Goal: Task Accomplishment & Management: Complete application form

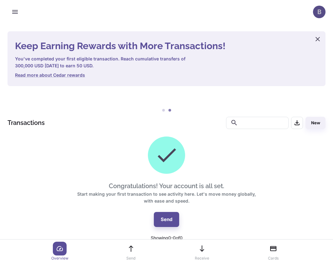
click at [317, 11] on div "B" at bounding box center [319, 12] width 13 height 13
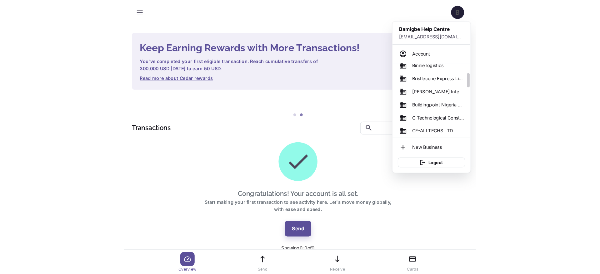
scroll to position [57, 0]
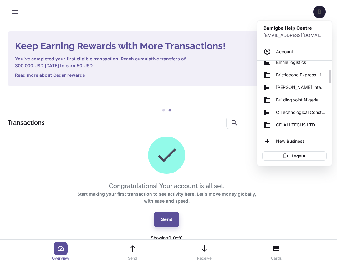
click at [299, 90] on span "Brooks Integrated Resources Ltd" at bounding box center [300, 87] width 49 height 7
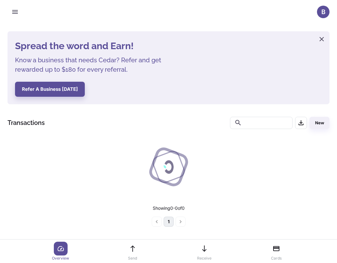
click at [291, 91] on li "New Business" at bounding box center [299, 88] width 52 height 7
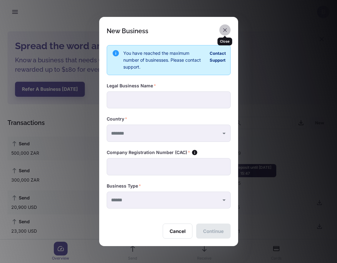
click at [229, 28] on button "button" at bounding box center [224, 29] width 11 height 11
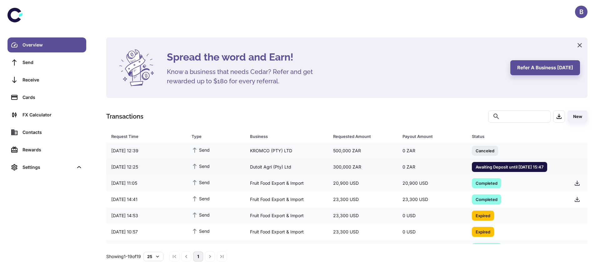
click at [300, 172] on div "Dutoit Agri (Pty) Ltd" at bounding box center [286, 167] width 83 height 12
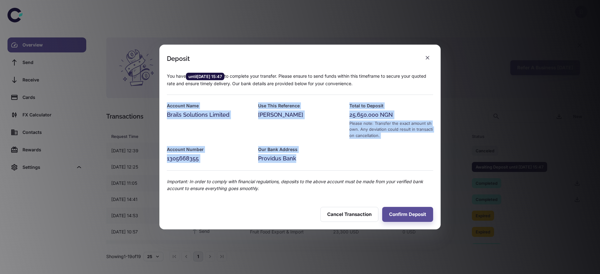
drag, startPoint x: 306, startPoint y: 160, endPoint x: 159, endPoint y: 96, distance: 160.3
click at [159, 96] on div "Deposit You have until 18/09/2025 15:47 to complete your transfer. Please ensur…" at bounding box center [300, 137] width 600 height 274
copy div "Account Name Brails Solutions Limited Use This Reference BROOKS Total to Deposi…"
click at [336, 55] on button "button" at bounding box center [427, 57] width 11 height 11
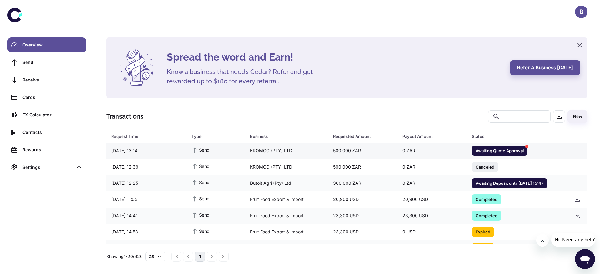
click at [265, 149] on div "KROMCO (PTY) LTD" at bounding box center [286, 151] width 83 height 12
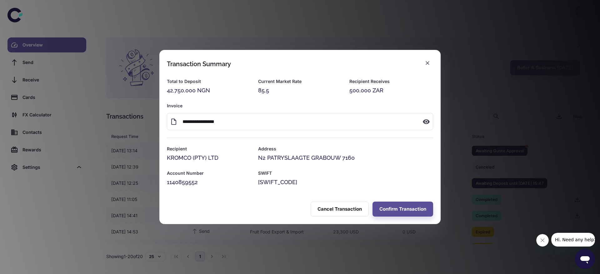
click at [391, 186] on div "NEDSZAJJ" at bounding box center [345, 182] width 175 height 9
click at [392, 208] on button "Confirm Transaction" at bounding box center [403, 209] width 61 height 15
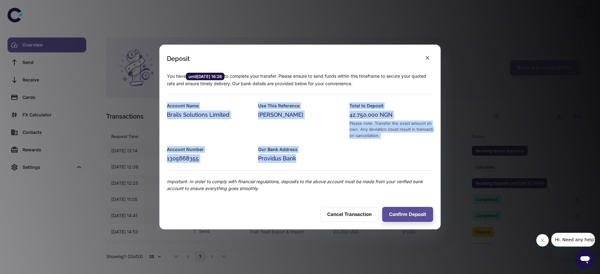
drag, startPoint x: 301, startPoint y: 160, endPoint x: 158, endPoint y: 108, distance: 151.9
click at [158, 108] on div "Deposit You have until 18/09/2025 16:26 to complete your transfer. Please ensur…" at bounding box center [300, 137] width 600 height 274
copy div "Account Name Brails Solutions Limited Use This Reference BROOKS Total to Deposi…"
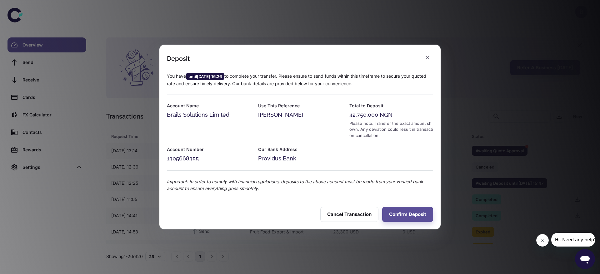
click at [375, 154] on div "You have until 18/09/2025 16:26 to complete your transfer. Please ensure to sen…" at bounding box center [296, 128] width 274 height 127
click at [428, 63] on body "B Overview Send Receive Cards FX Calculator Contacts Rewards Settings Spread th…" at bounding box center [300, 137] width 600 height 274
click at [426, 59] on icon "button" at bounding box center [428, 58] width 4 height 4
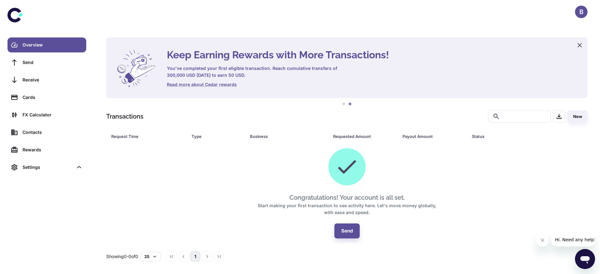
click at [583, 6] on div "B" at bounding box center [581, 12] width 13 height 13
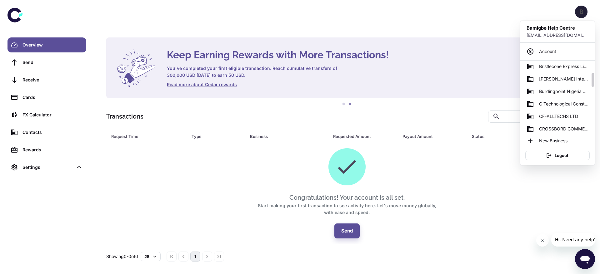
scroll to position [63, 0]
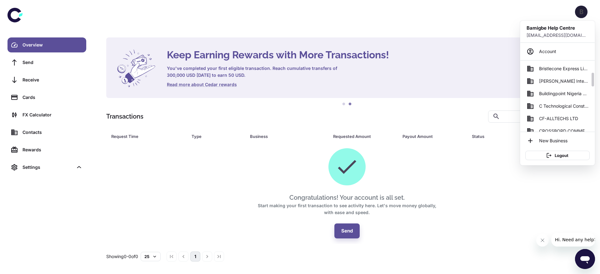
click at [571, 84] on span "Brooks Integrated Resources Ltd" at bounding box center [563, 81] width 49 height 7
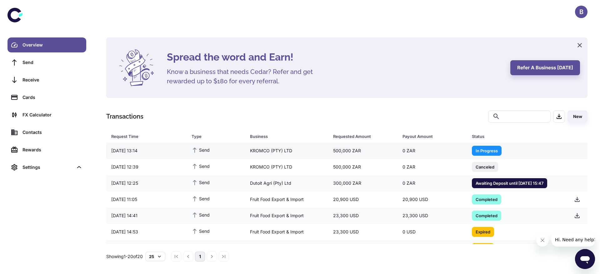
click at [321, 155] on div "KROMCO (PTY) LTD" at bounding box center [286, 151] width 83 height 12
click at [416, 188] on div "0 ZAR" at bounding box center [432, 184] width 69 height 12
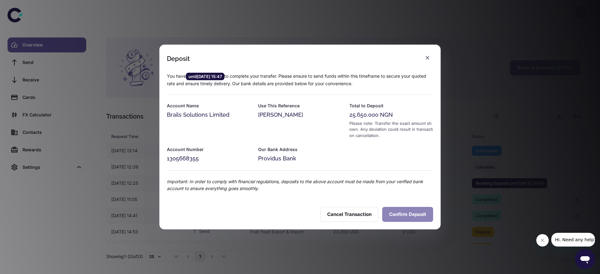
click at [415, 212] on button "Confirm Deposit" at bounding box center [407, 214] width 51 height 15
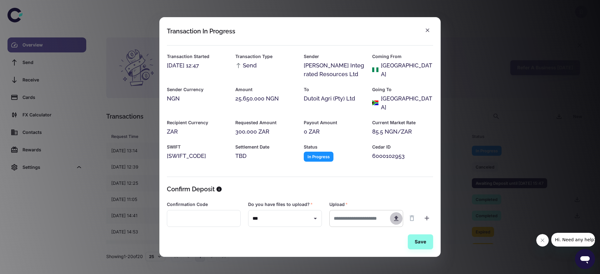
click at [396, 216] on icon "button" at bounding box center [396, 218] width 4 height 5
type input "**********"
type input "*****"
click at [416, 240] on button "Save" at bounding box center [420, 242] width 25 height 15
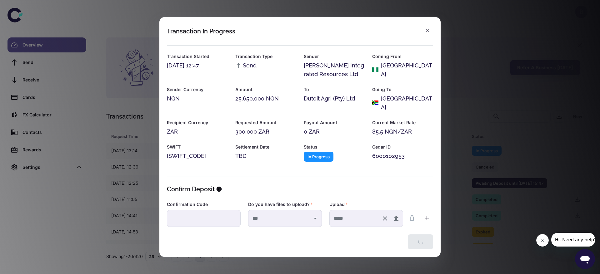
click at [458, 78] on div "Transaction In Progress Transaction Started 18/09/2025 12:47 Transaction Type S…" at bounding box center [300, 137] width 600 height 274
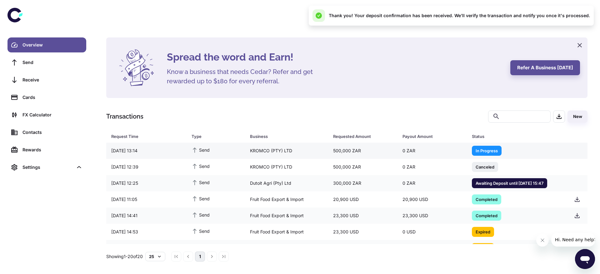
click at [406, 152] on div "0 ZAR" at bounding box center [432, 151] width 69 height 12
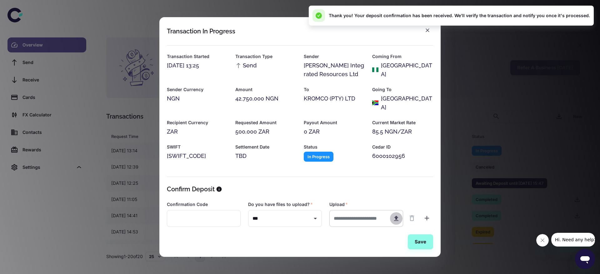
click at [396, 216] on icon "button" at bounding box center [396, 218] width 4 height 5
type input "**********"
type input "*****"
click at [419, 240] on button "Save" at bounding box center [420, 242] width 25 height 15
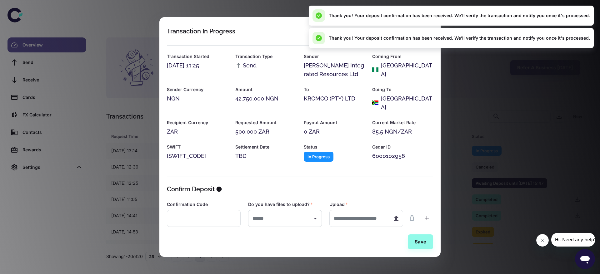
type input "***"
